Goal: Task Accomplishment & Management: Manage account settings

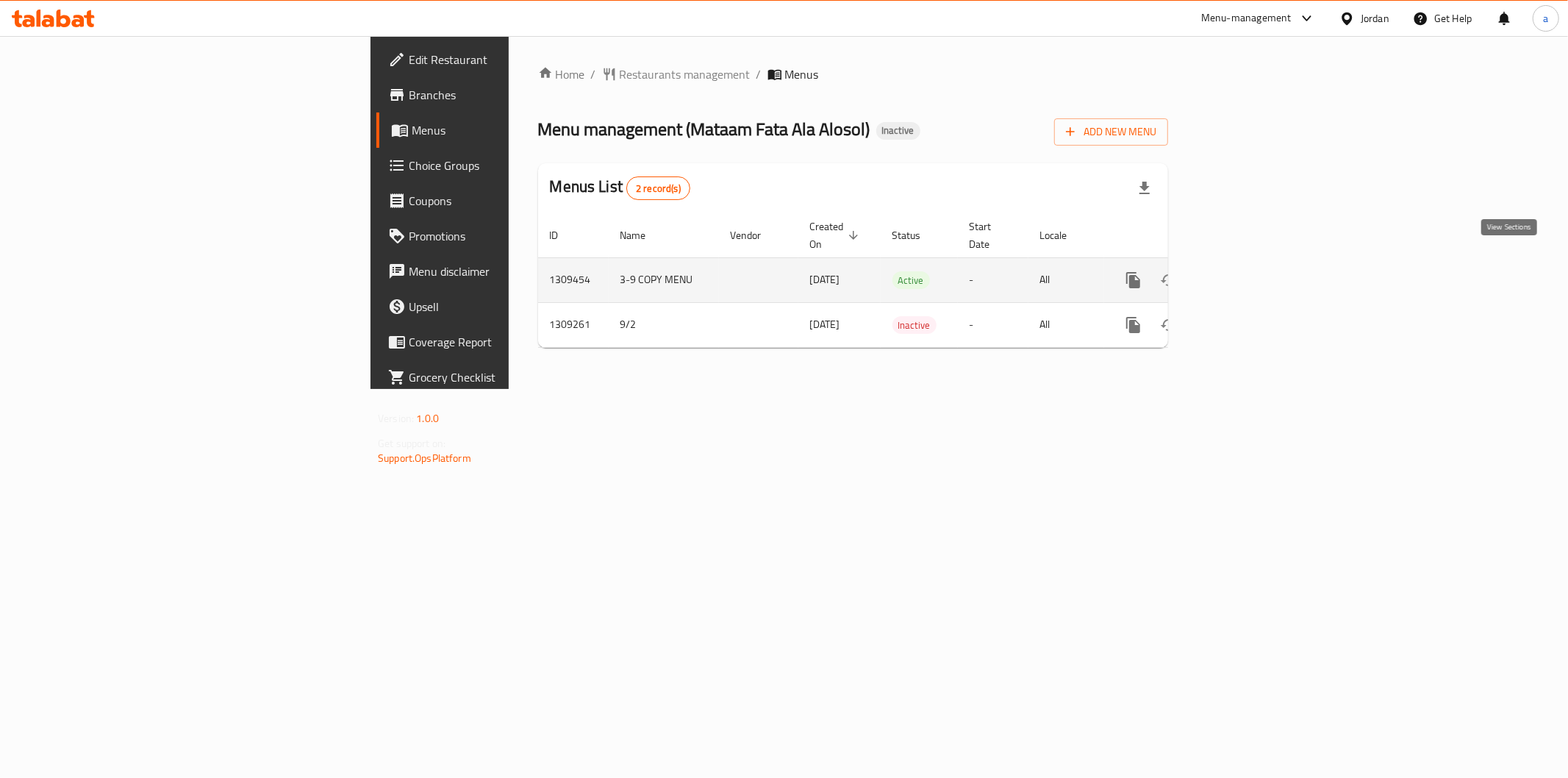
click at [1248, 271] on icon "enhanced table" at bounding box center [1239, 280] width 17 height 17
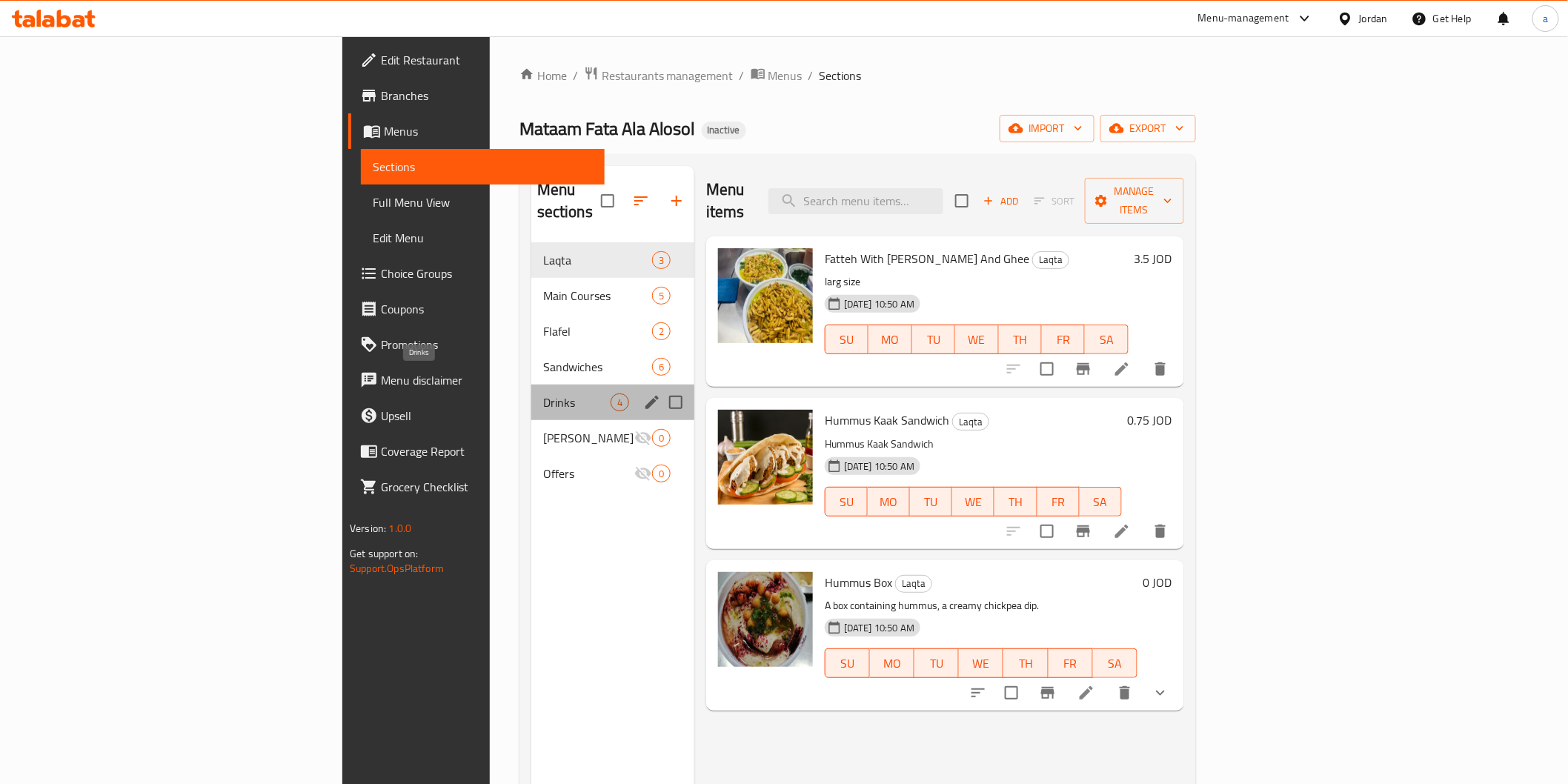
click at [543, 393] on span "Drinks" at bounding box center [577, 402] width 68 height 17
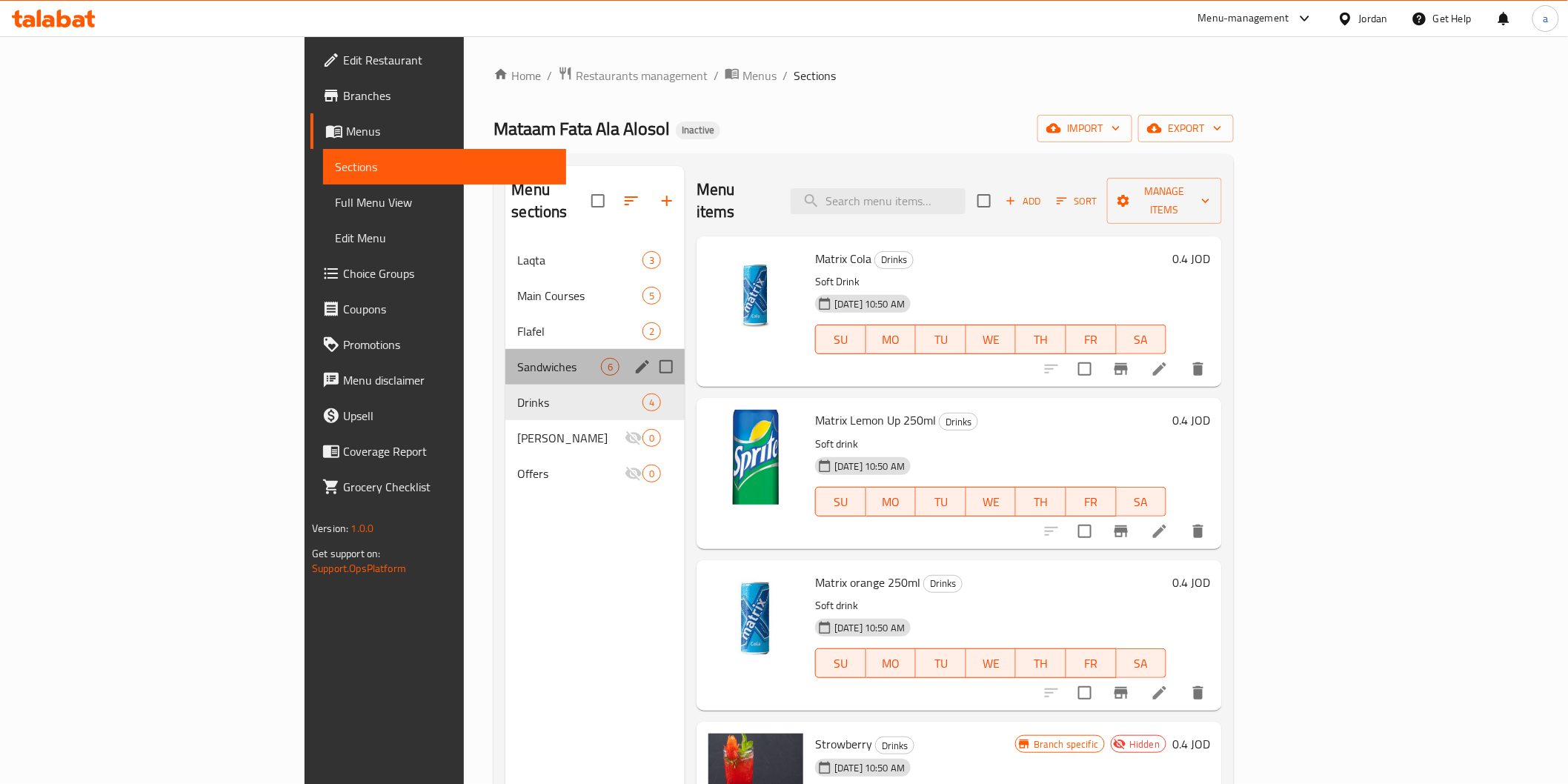
click at [505, 349] on div "Sandwiches 6" at bounding box center [594, 367] width 179 height 36
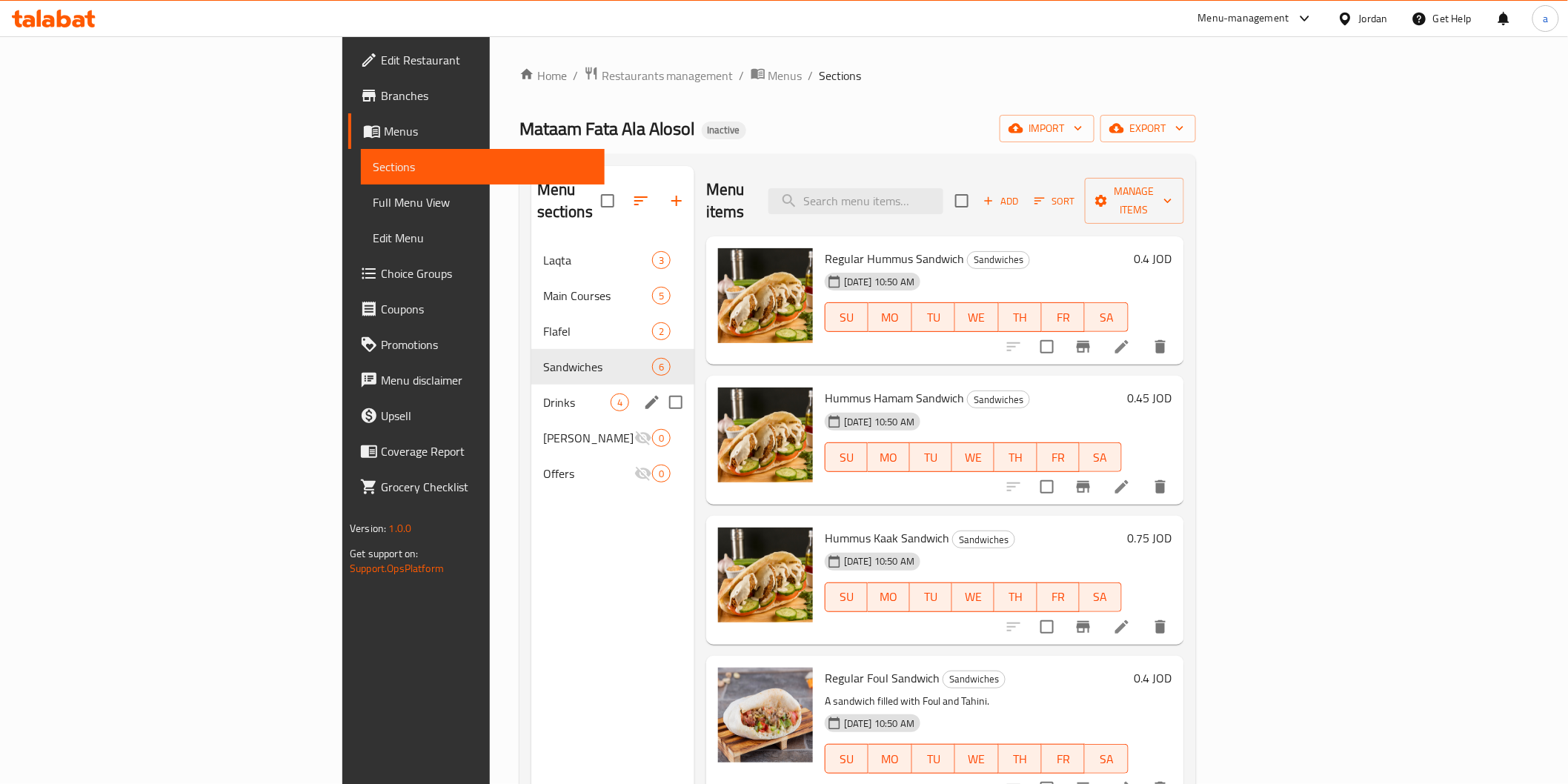
click at [531, 384] on div "Drinks 4" at bounding box center [613, 402] width 163 height 36
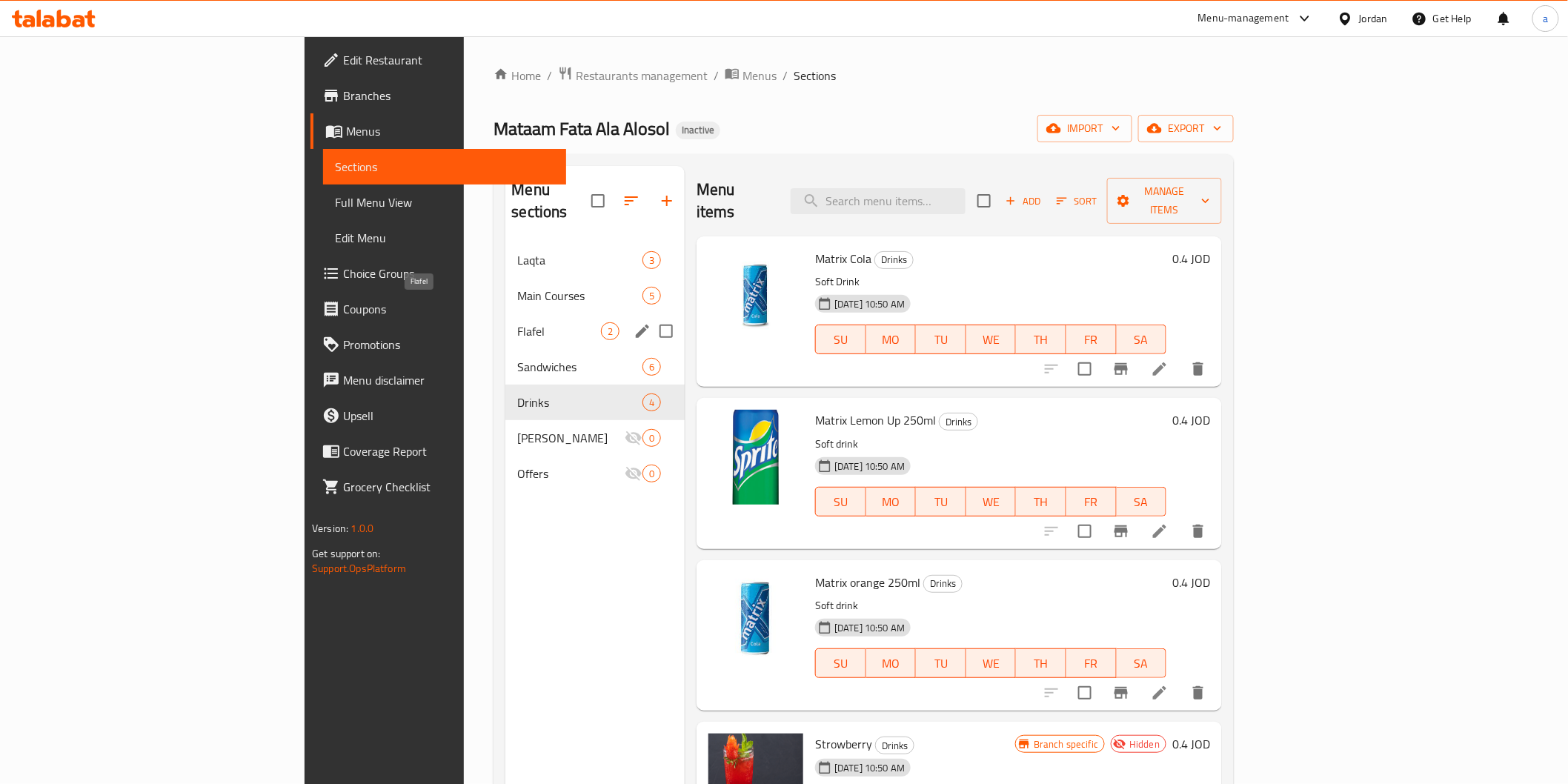
click at [517, 322] on span "Flafel" at bounding box center [558, 331] width 83 height 17
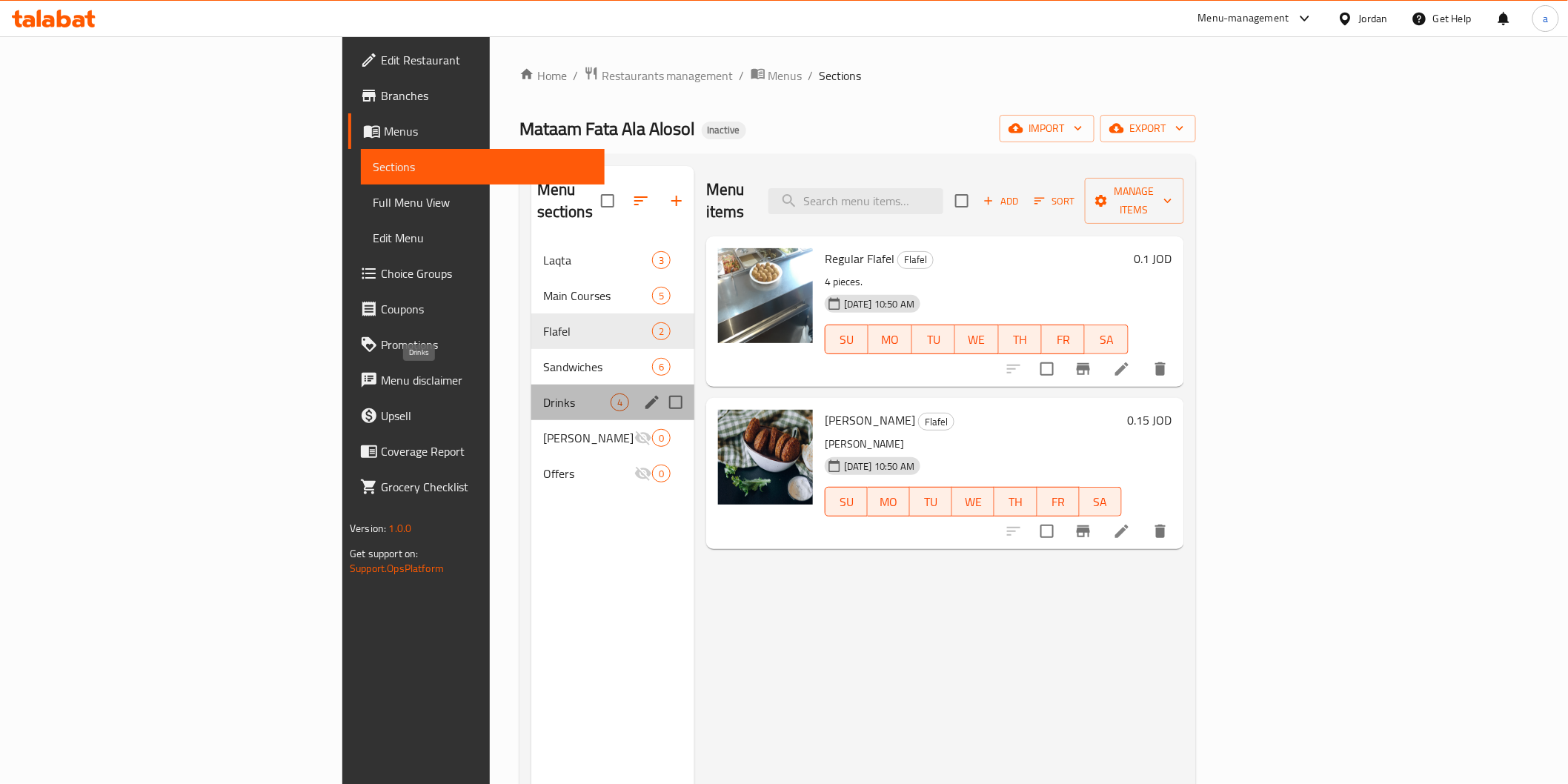
click at [543, 393] on span "Drinks" at bounding box center [577, 402] width 68 height 17
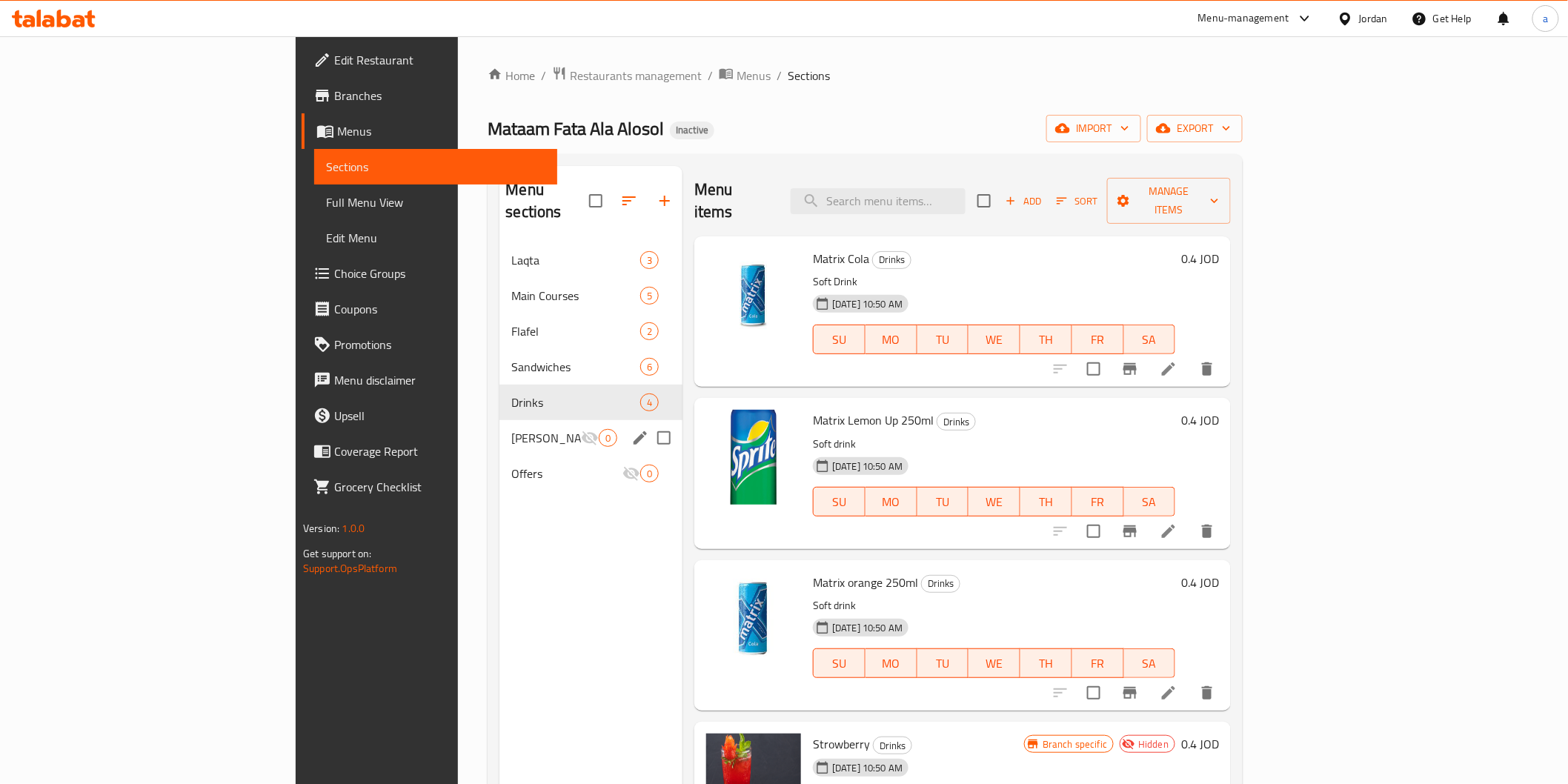
click at [511, 429] on span "[PERSON_NAME]" at bounding box center [546, 437] width 70 height 17
